Goal: Task Accomplishment & Management: Manage account settings

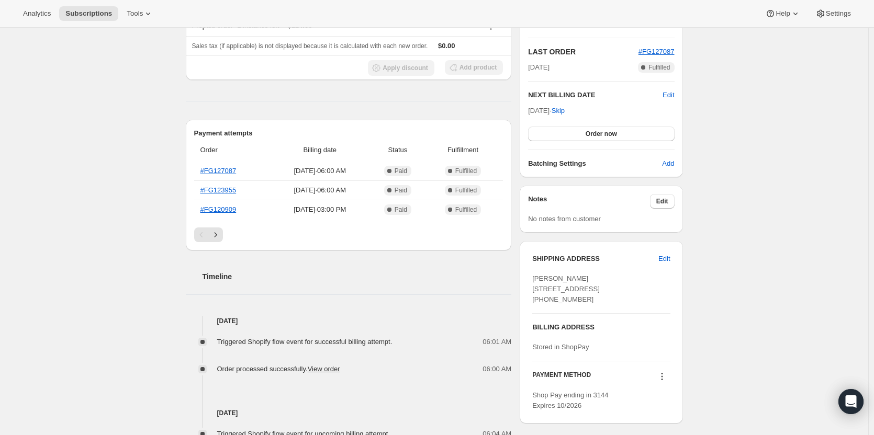
scroll to position [209, 0]
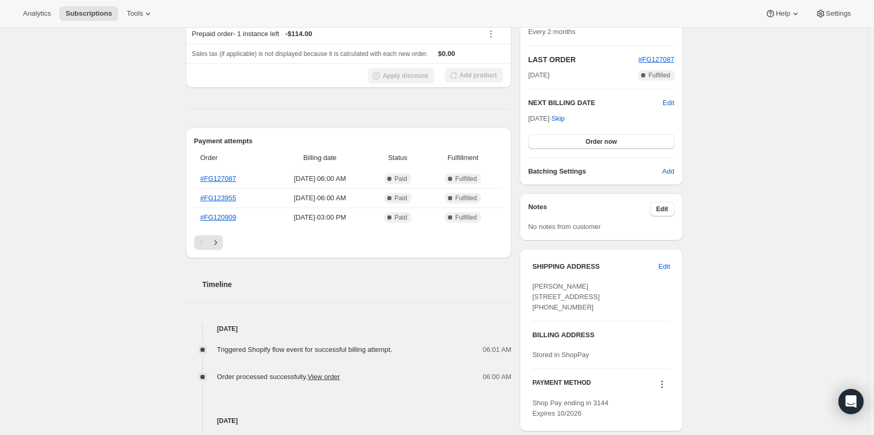
click at [223, 249] on div "Payment attempts Order Billing date Status Fulfillment #FG127087 Aug 7, 2025 · …" at bounding box center [349, 193] width 326 height 131
click at [223, 245] on button "Next" at bounding box center [215, 242] width 15 height 15
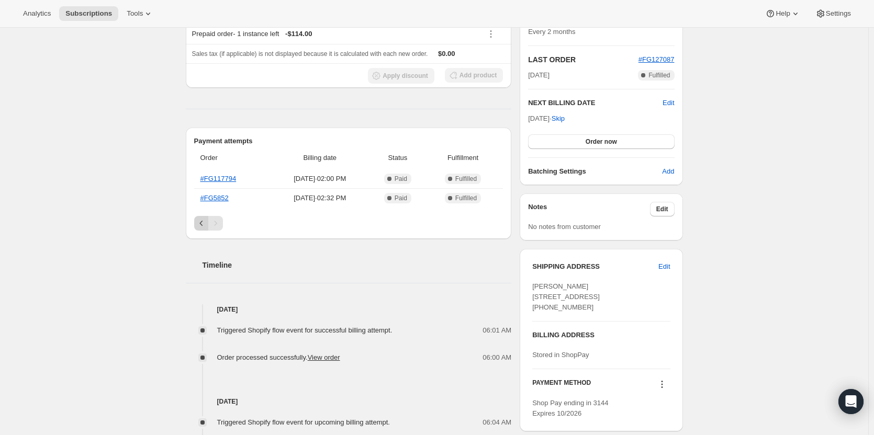
click at [202, 227] on button "Previous" at bounding box center [201, 223] width 15 height 15
